Goal: Navigation & Orientation: Find specific page/section

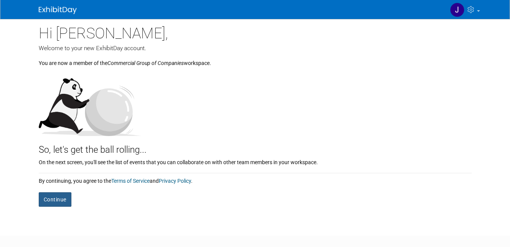
click at [39, 195] on button "Continue" at bounding box center [55, 199] width 33 height 14
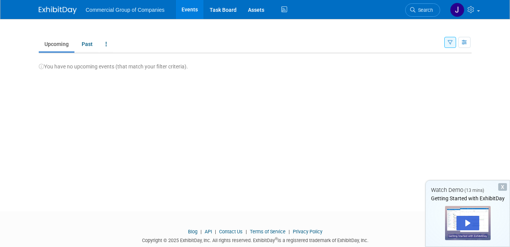
click at [46, 43] on link "Upcoming" at bounding box center [57, 44] width 36 height 14
